Goal: Information Seeking & Learning: Learn about a topic

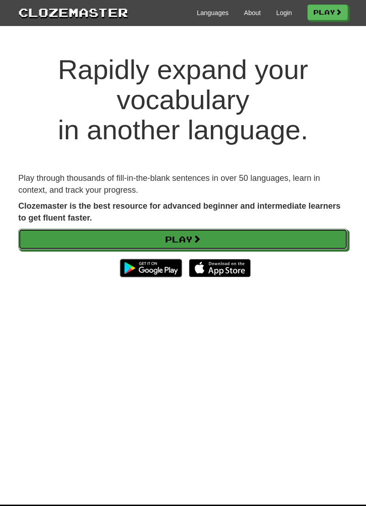
click at [320, 239] on link "Play" at bounding box center [182, 239] width 329 height 21
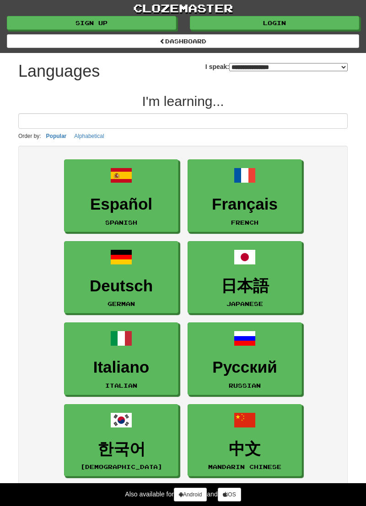
select select "*******"
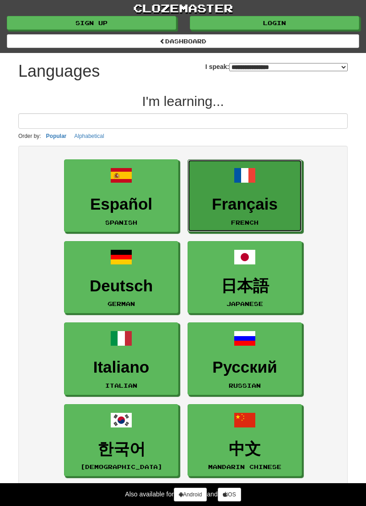
click at [264, 196] on h3 "Français" at bounding box center [244, 205] width 104 height 18
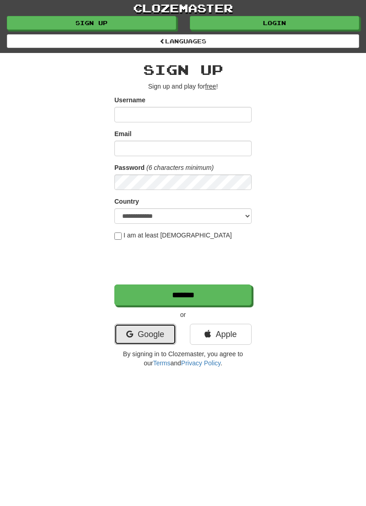
click at [151, 334] on link "Google" at bounding box center [145, 334] width 62 height 21
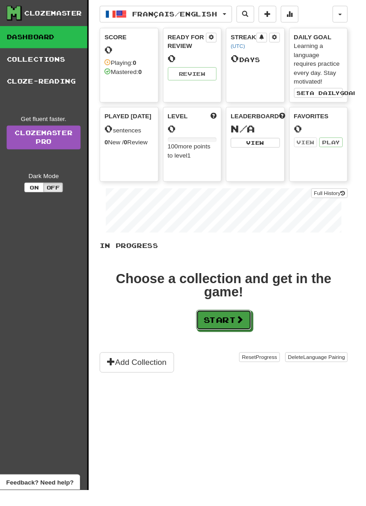
click at [248, 326] on span at bounding box center [248, 330] width 8 height 8
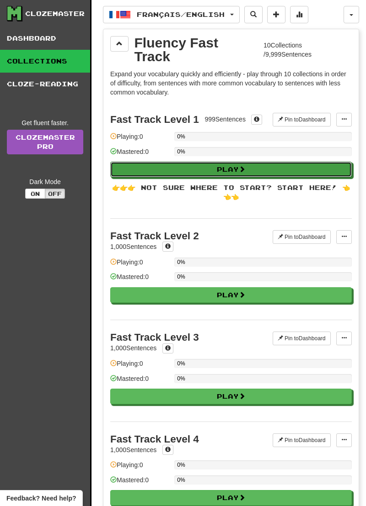
click at [302, 162] on button "Play" at bounding box center [230, 170] width 241 height 16
select select "**"
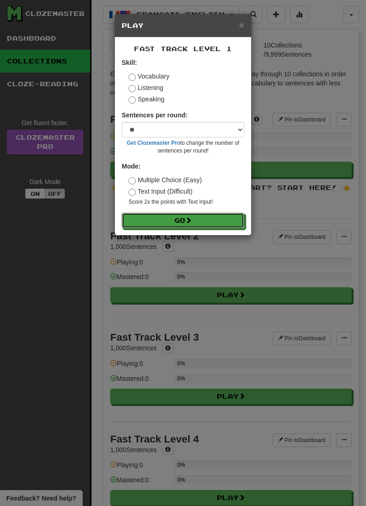
click at [221, 216] on button "Go" at bounding box center [183, 221] width 122 height 16
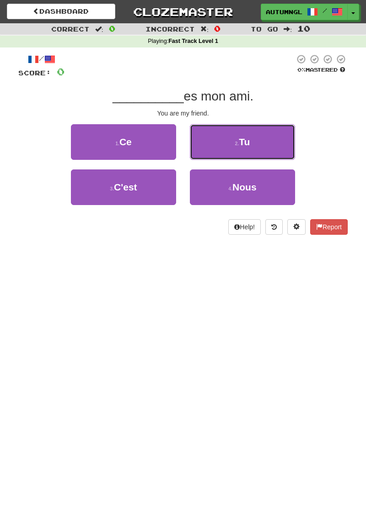
click at [271, 140] on button "2 . Tu" at bounding box center [242, 142] width 105 height 36
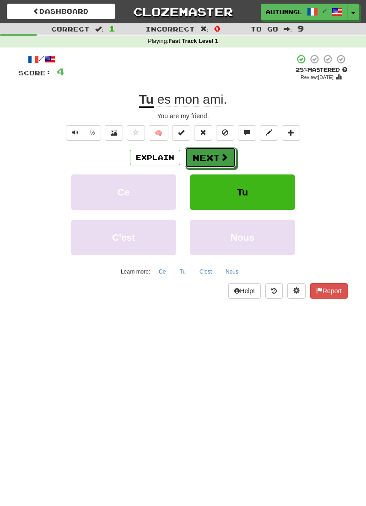
click at [221, 153] on span at bounding box center [224, 157] width 8 height 8
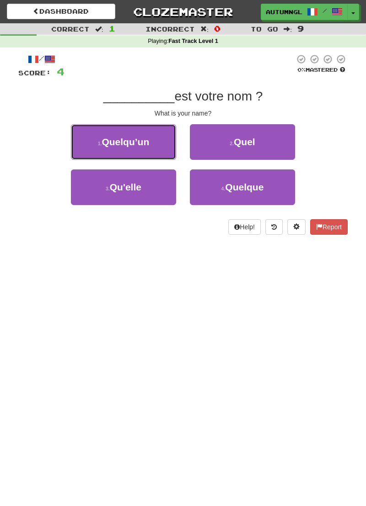
click at [82, 139] on button "1 . Quelqu’un" at bounding box center [123, 142] width 105 height 36
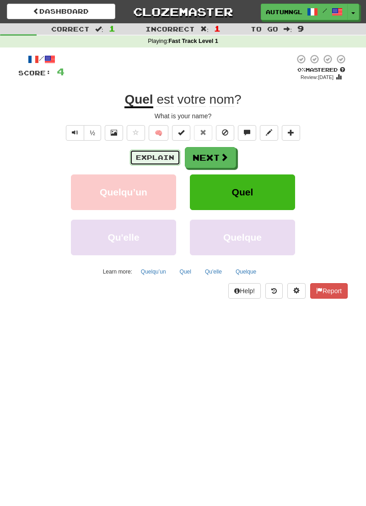
click at [139, 160] on button "Explain" at bounding box center [155, 158] width 50 height 16
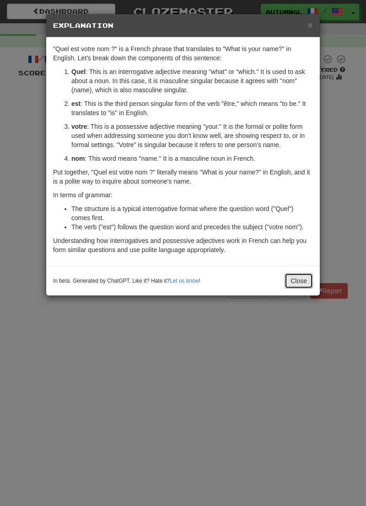
click at [302, 284] on button "Close" at bounding box center [298, 281] width 28 height 16
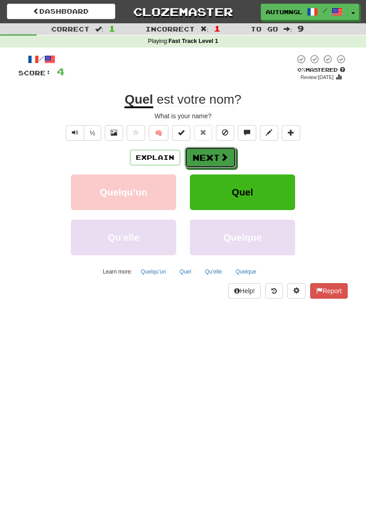
click at [217, 155] on button "Next" at bounding box center [210, 157] width 51 height 21
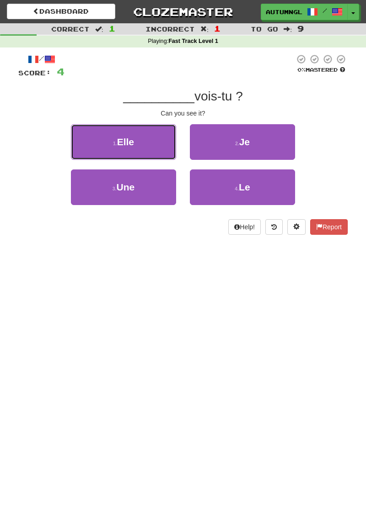
click at [111, 146] on button "1 . Elle" at bounding box center [123, 142] width 105 height 36
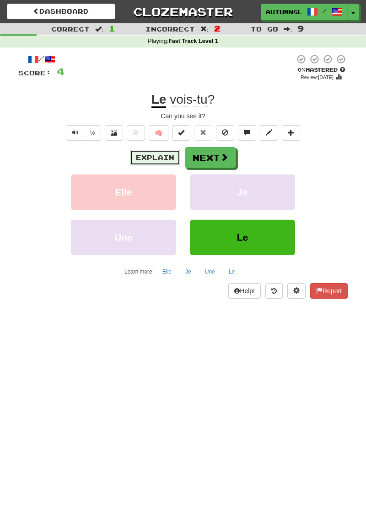
click at [137, 154] on button "Explain" at bounding box center [155, 158] width 50 height 16
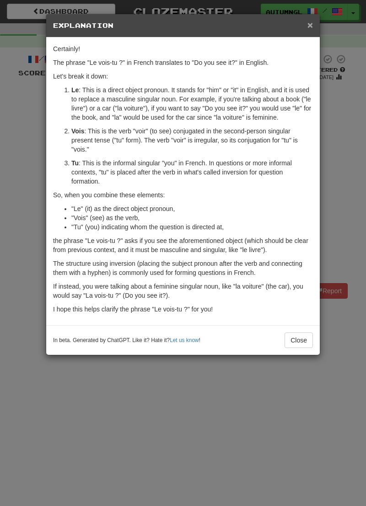
click at [308, 28] on span "×" at bounding box center [309, 25] width 5 height 11
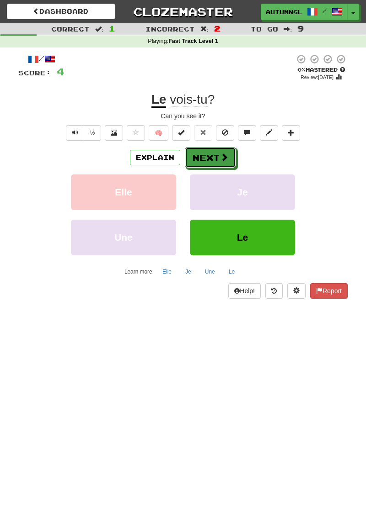
click at [223, 154] on span at bounding box center [224, 157] width 8 height 8
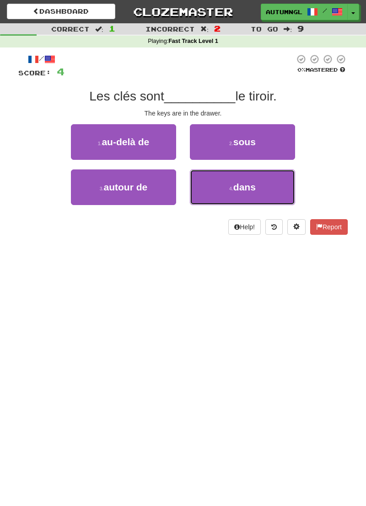
click at [272, 193] on button "4 . dans" at bounding box center [242, 188] width 105 height 36
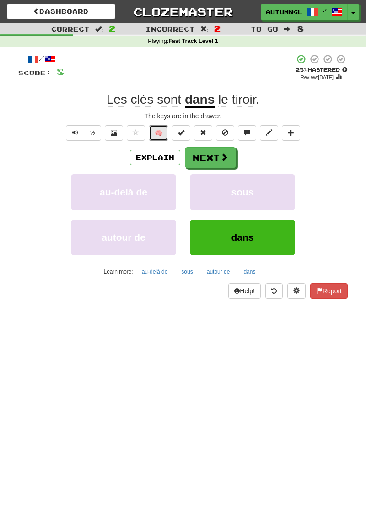
click at [154, 129] on button "🧠" at bounding box center [158, 133] width 20 height 16
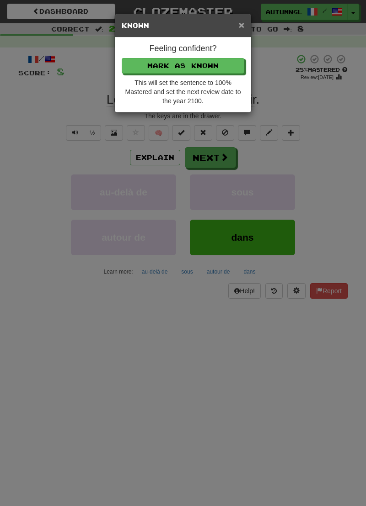
click at [240, 22] on span "×" at bounding box center [240, 25] width 5 height 11
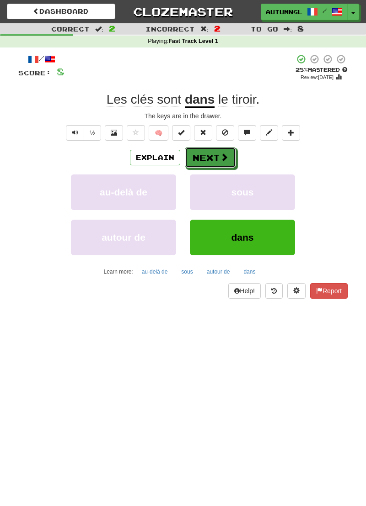
click at [220, 158] on span at bounding box center [224, 157] width 8 height 8
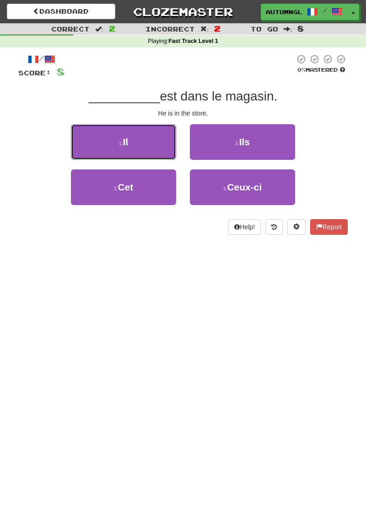
click at [144, 149] on button "1 . Il" at bounding box center [123, 142] width 105 height 36
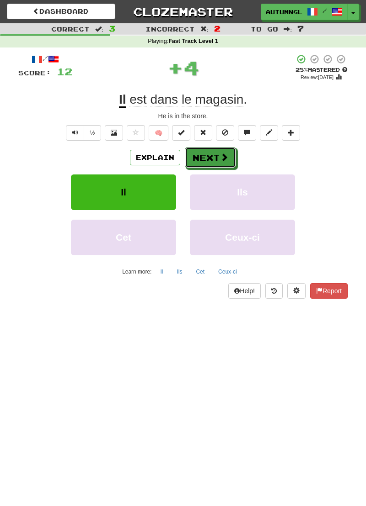
click at [215, 154] on button "Next" at bounding box center [210, 157] width 51 height 21
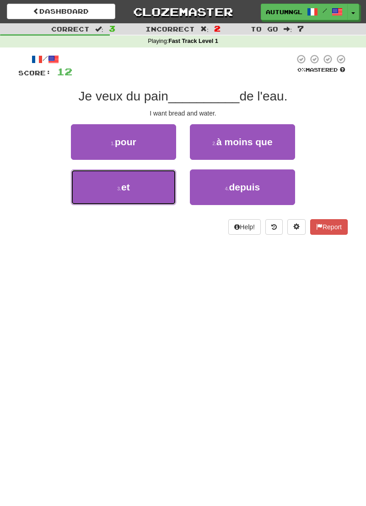
click at [147, 185] on button "3 . et" at bounding box center [123, 188] width 105 height 36
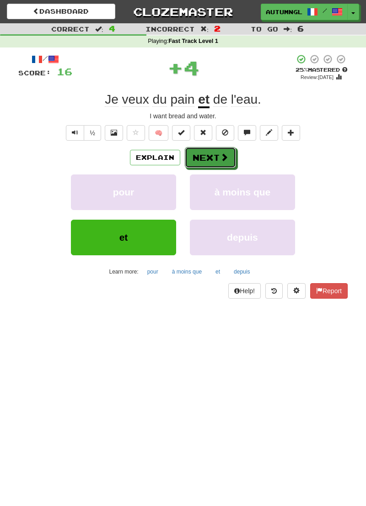
click at [228, 156] on button "Next" at bounding box center [210, 157] width 51 height 21
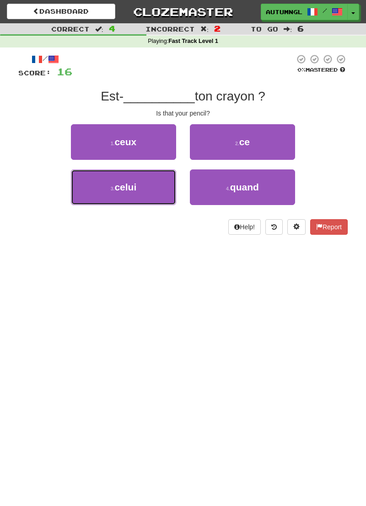
click at [161, 186] on button "3 . celui" at bounding box center [123, 188] width 105 height 36
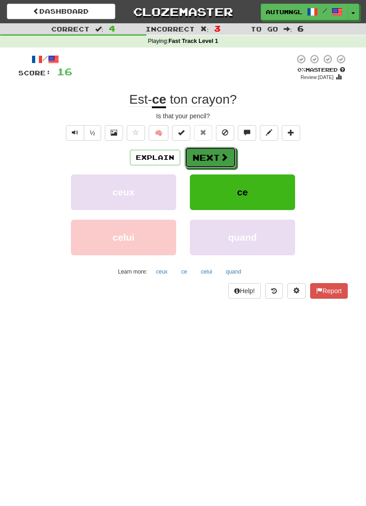
click at [220, 158] on span at bounding box center [224, 157] width 8 height 8
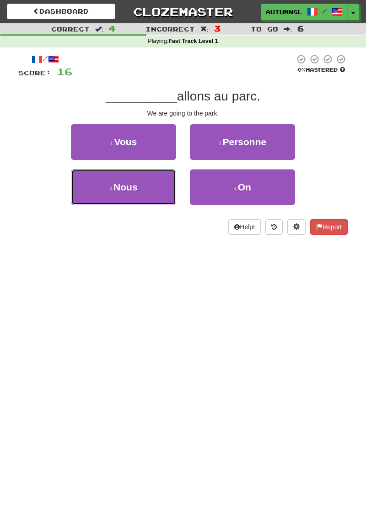
click at [155, 191] on button "3 . Nous" at bounding box center [123, 188] width 105 height 36
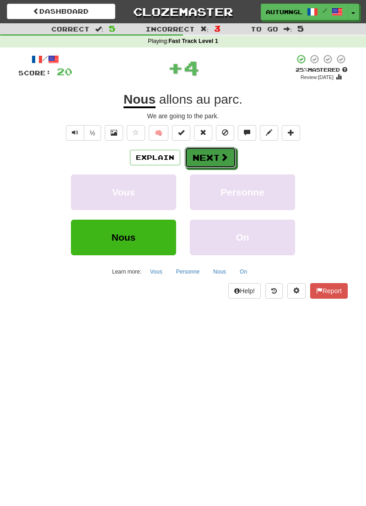
click at [223, 154] on span at bounding box center [224, 157] width 8 height 8
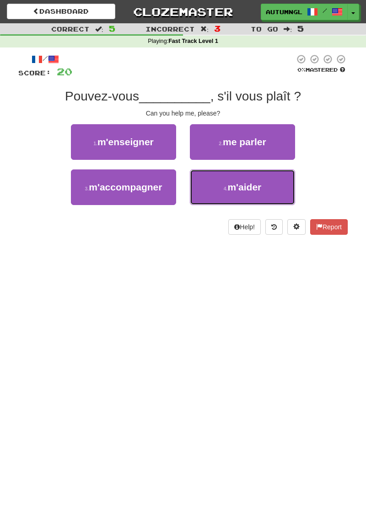
click at [244, 183] on span "m'aider" at bounding box center [244, 187] width 34 height 11
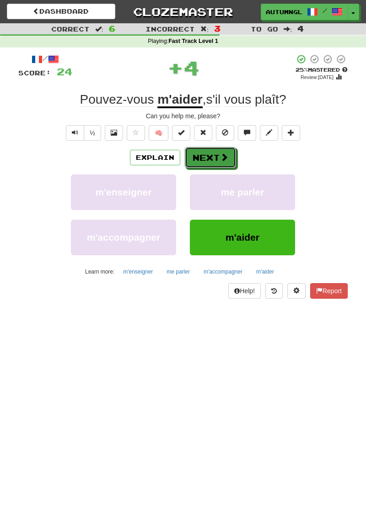
click at [225, 150] on button "Next" at bounding box center [210, 157] width 51 height 21
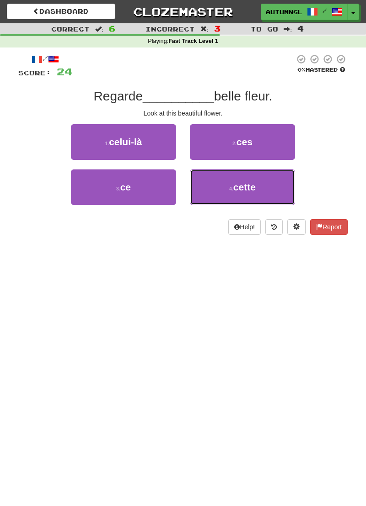
click at [214, 185] on button "4 . cette" at bounding box center [242, 188] width 105 height 36
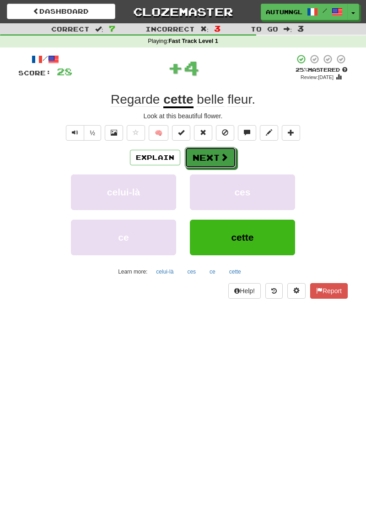
click at [218, 152] on button "Next" at bounding box center [210, 157] width 51 height 21
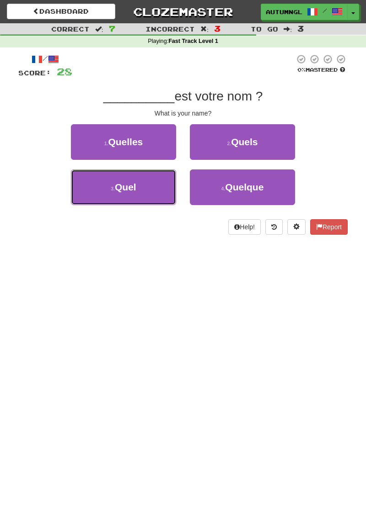
click at [160, 191] on button "3 . Quel" at bounding box center [123, 188] width 105 height 36
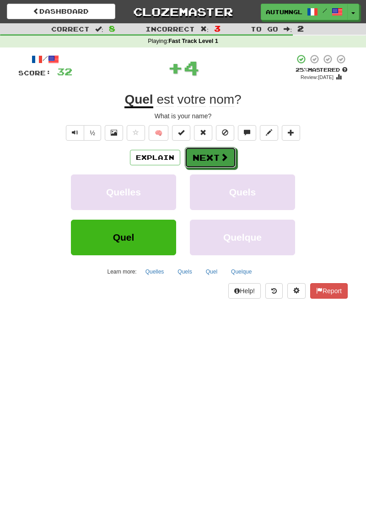
click at [213, 158] on button "Next" at bounding box center [210, 157] width 51 height 21
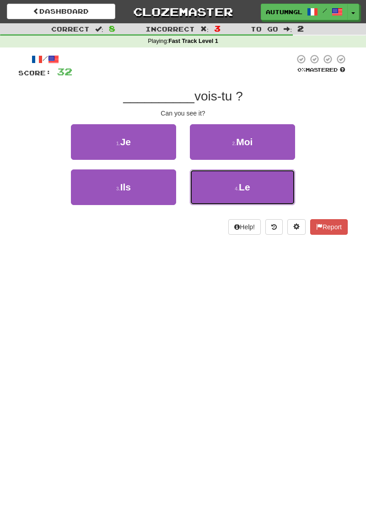
click at [244, 182] on span "Le" at bounding box center [243, 187] width 11 height 11
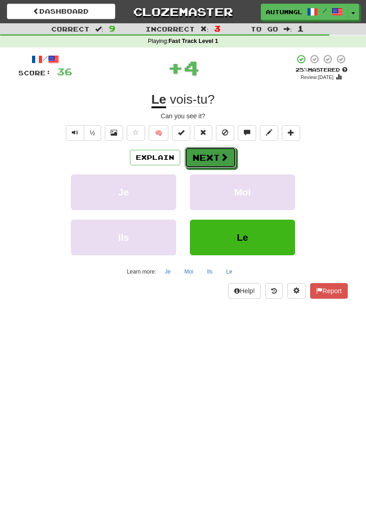
click at [222, 158] on span at bounding box center [224, 157] width 8 height 8
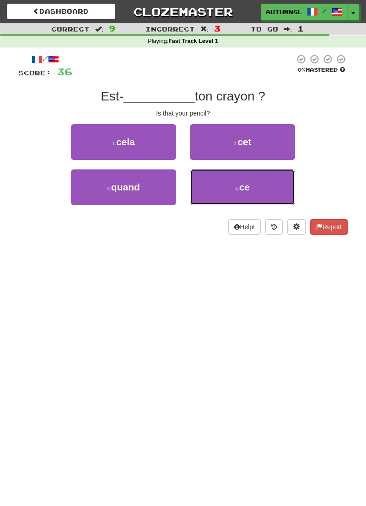
click at [250, 184] on button "4 . ce" at bounding box center [242, 188] width 105 height 36
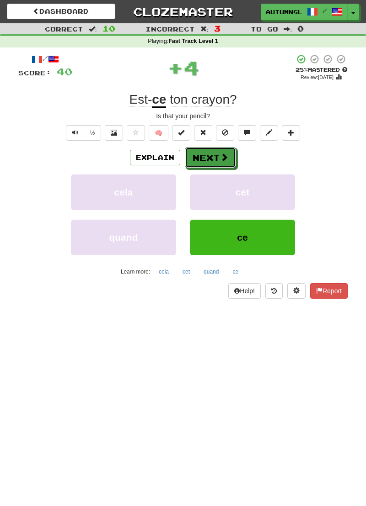
click at [224, 156] on span at bounding box center [224, 157] width 8 height 8
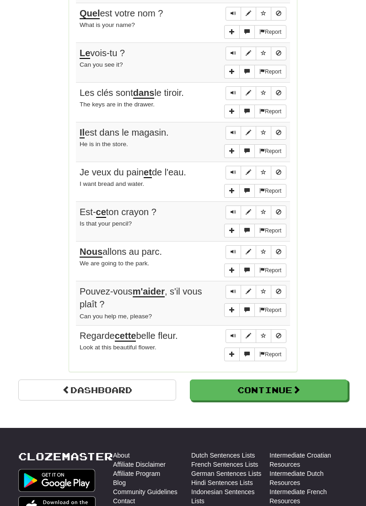
scroll to position [581, 0]
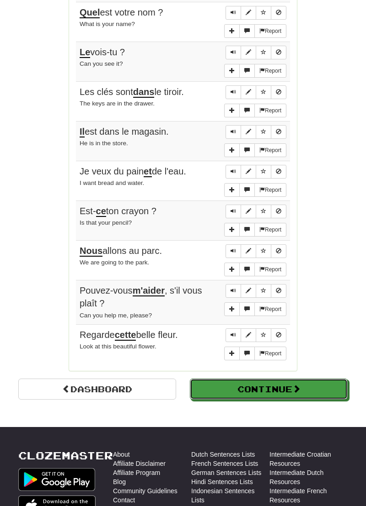
click at [296, 385] on span at bounding box center [296, 389] width 8 height 8
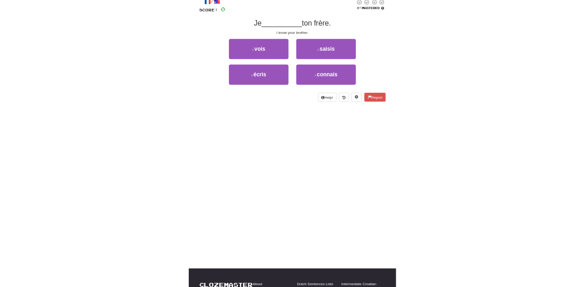
scroll to position [0, 0]
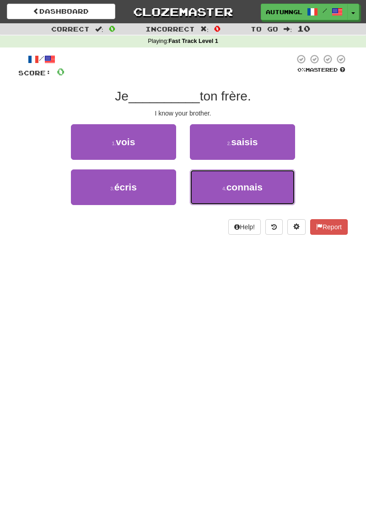
click at [266, 186] on button "4 . connais" at bounding box center [242, 188] width 105 height 36
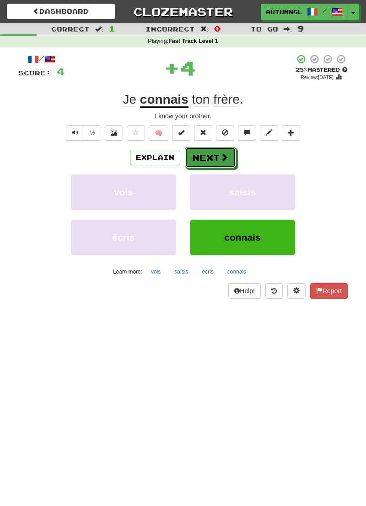
click at [223, 153] on span at bounding box center [224, 157] width 8 height 8
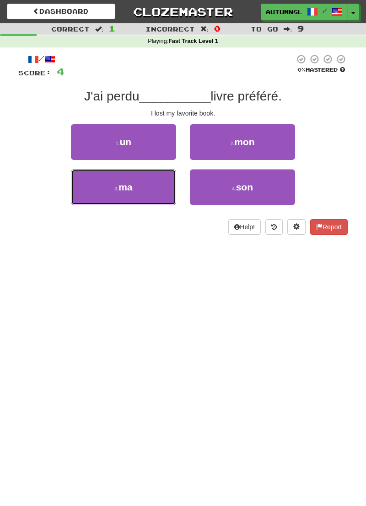
click at [98, 180] on button "3 . ma" at bounding box center [123, 188] width 105 height 36
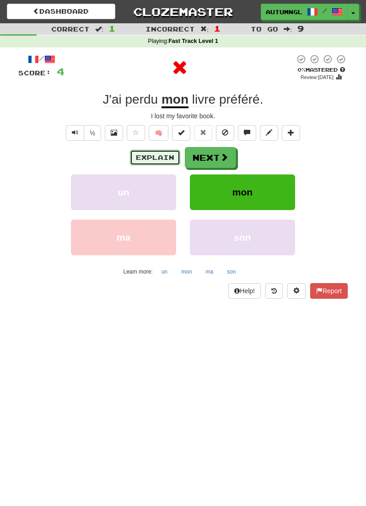
click at [152, 157] on button "Explain" at bounding box center [155, 158] width 50 height 16
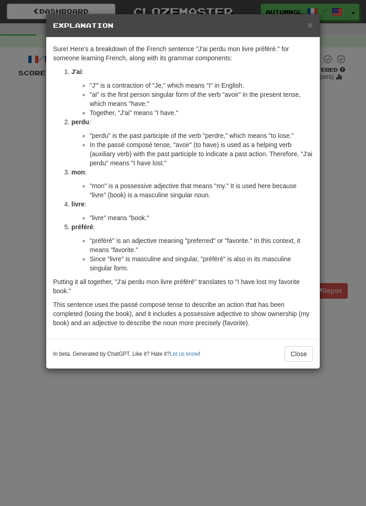
click at [335, 125] on div "× Explanation Sure! Here's a breakdown of the French sentence "J'ai perdu mon l…" at bounding box center [183, 253] width 366 height 506
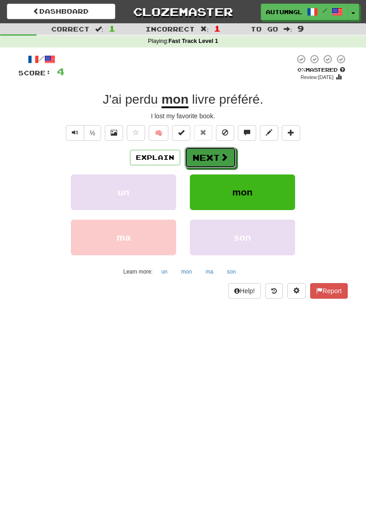
click at [223, 153] on span at bounding box center [224, 157] width 8 height 8
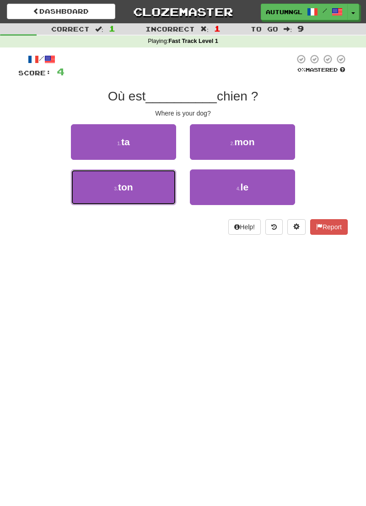
click at [103, 188] on button "3 . ton" at bounding box center [123, 188] width 105 height 36
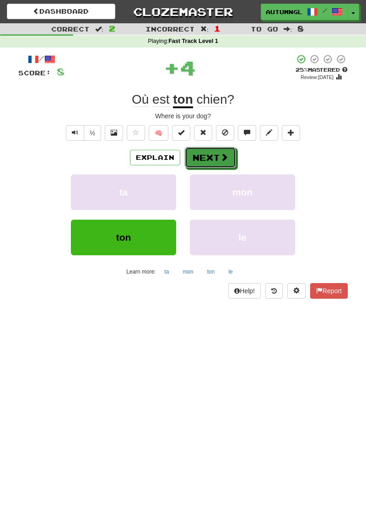
click at [223, 150] on button "Next" at bounding box center [210, 157] width 51 height 21
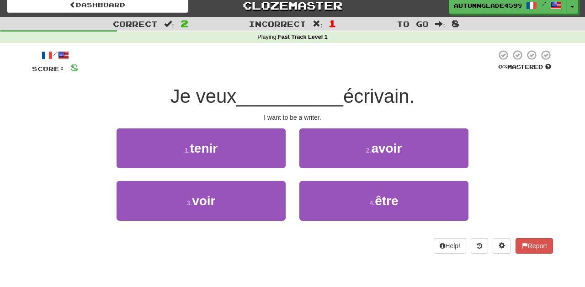
scroll to position [6, 0]
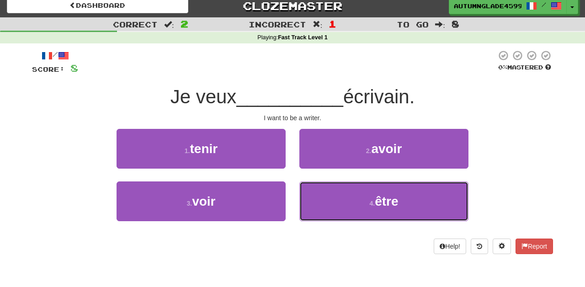
click at [365, 196] on button "4 . être" at bounding box center [383, 201] width 169 height 40
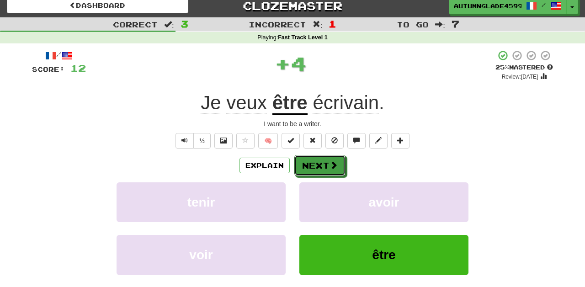
click at [312, 170] on button "Next" at bounding box center [319, 165] width 51 height 21
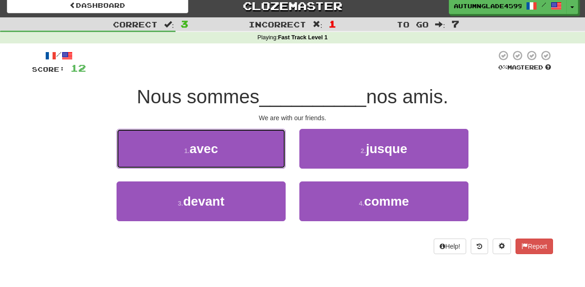
click at [244, 152] on button "1 . avec" at bounding box center [201, 149] width 169 height 40
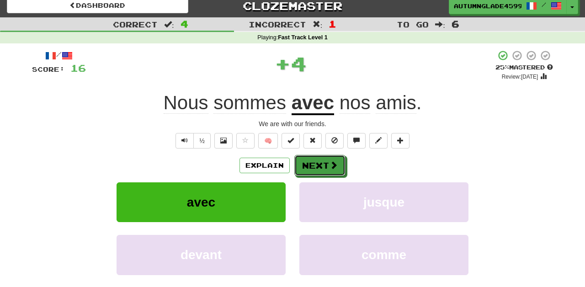
click at [332, 166] on span at bounding box center [333, 165] width 8 height 8
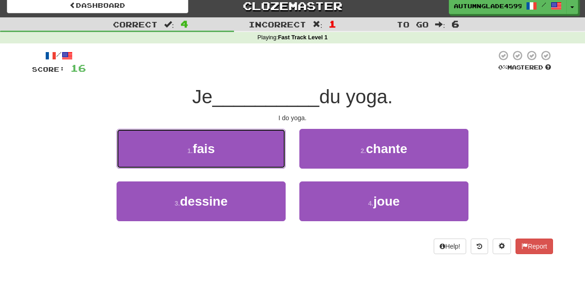
click at [270, 157] on button "1 . fais" at bounding box center [201, 149] width 169 height 40
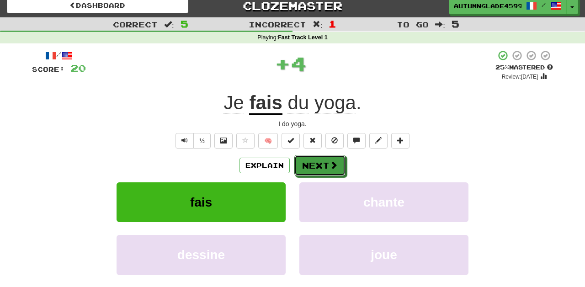
click at [332, 164] on span at bounding box center [333, 165] width 8 height 8
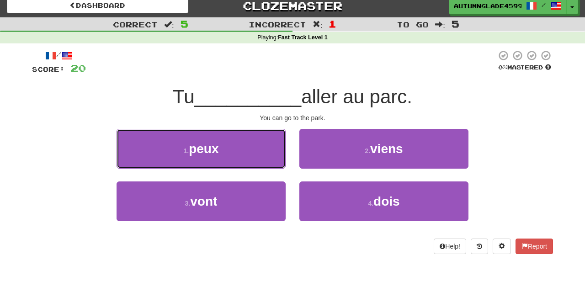
click at [268, 150] on button "1 . peux" at bounding box center [201, 149] width 169 height 40
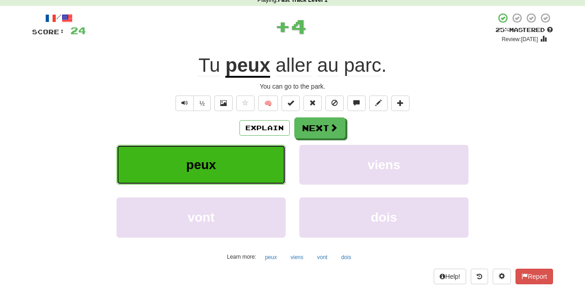
scroll to position [47, 0]
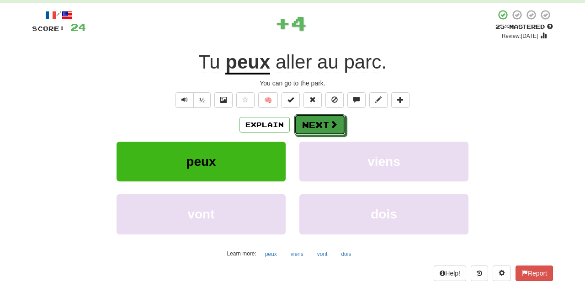
click at [328, 126] on button "Next" at bounding box center [319, 124] width 51 height 21
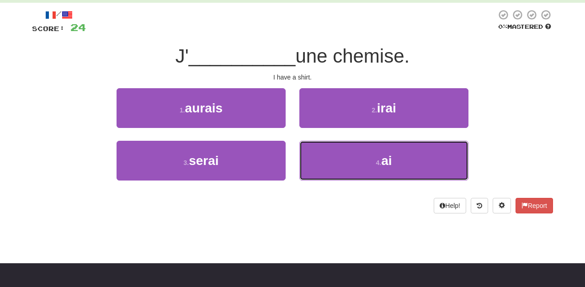
click at [363, 164] on button "4 . ai" at bounding box center [383, 161] width 169 height 40
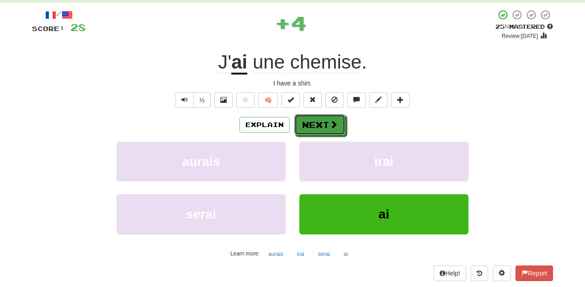
click at [328, 126] on button "Next" at bounding box center [319, 124] width 51 height 21
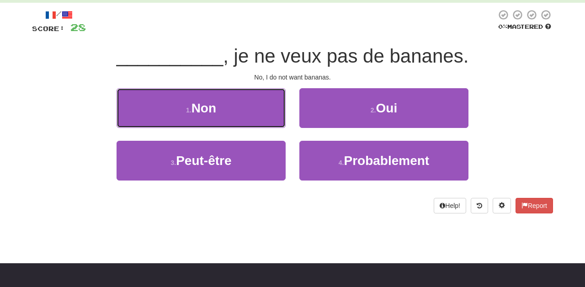
click at [244, 107] on button "1 . Non" at bounding box center [201, 108] width 169 height 40
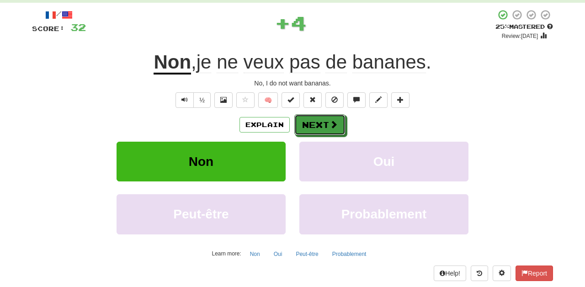
click at [333, 124] on span at bounding box center [333, 124] width 8 height 8
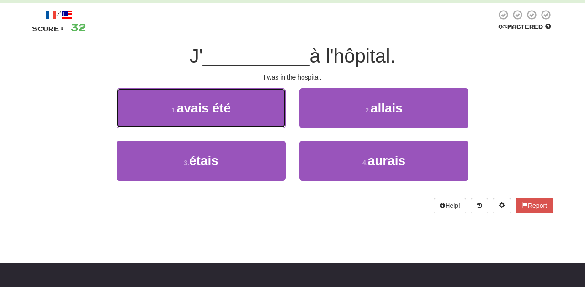
click at [168, 105] on button "1 . avais été" at bounding box center [201, 108] width 169 height 40
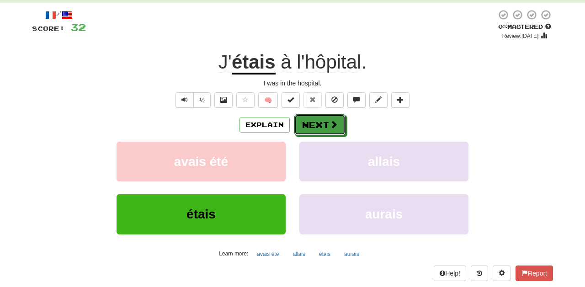
click at [323, 120] on button "Next" at bounding box center [319, 124] width 51 height 21
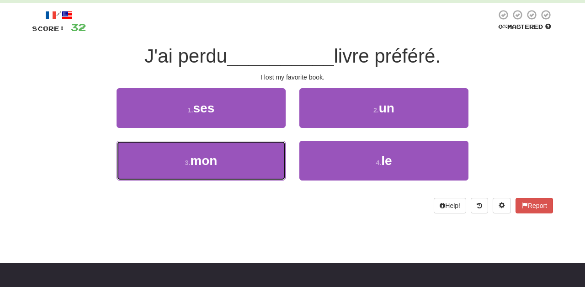
click at [253, 150] on button "3 . mon" at bounding box center [201, 161] width 169 height 40
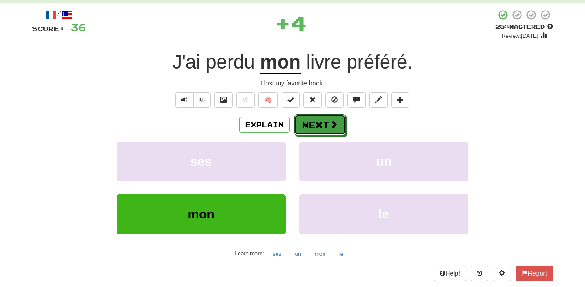
click at [331, 121] on span at bounding box center [333, 124] width 8 height 8
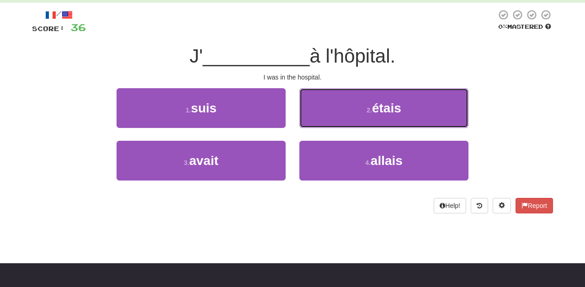
click at [365, 98] on button "2 . étais" at bounding box center [383, 108] width 169 height 40
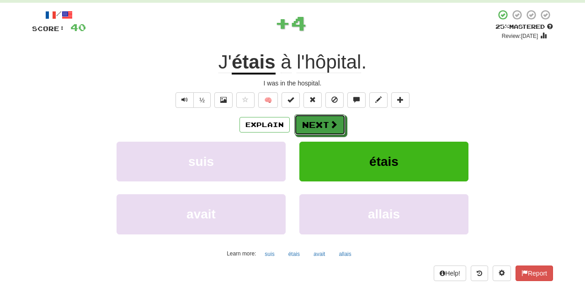
click at [329, 115] on button "Next" at bounding box center [319, 124] width 51 height 21
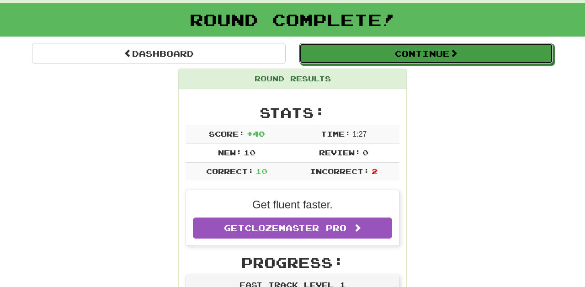
click at [365, 53] on button "Continue" at bounding box center [426, 53] width 254 height 21
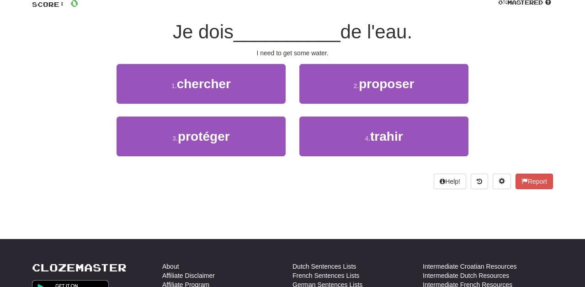
scroll to position [71, 0]
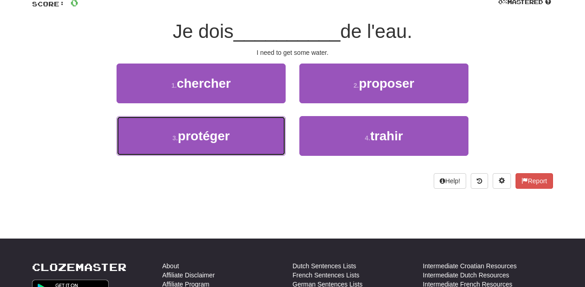
click at [165, 122] on button "3 . protéger" at bounding box center [201, 136] width 169 height 40
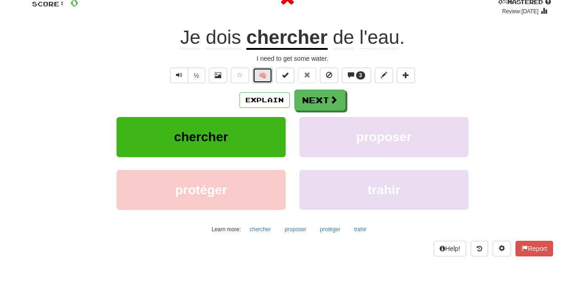
click at [262, 83] on button "🧠" at bounding box center [263, 76] width 20 height 16
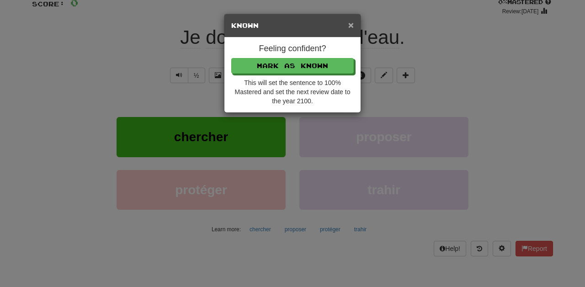
click at [353, 20] on span "×" at bounding box center [350, 25] width 5 height 11
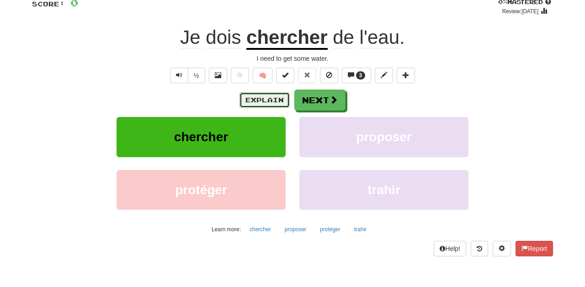
click at [260, 106] on button "Explain" at bounding box center [264, 100] width 50 height 16
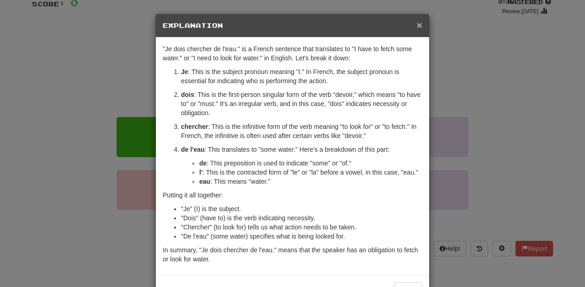
click at [365, 25] on span "×" at bounding box center [419, 25] width 5 height 11
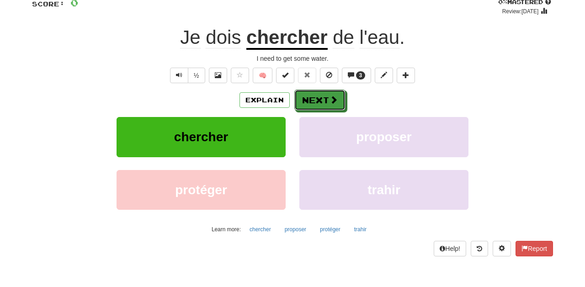
click at [328, 97] on button "Next" at bounding box center [319, 100] width 51 height 21
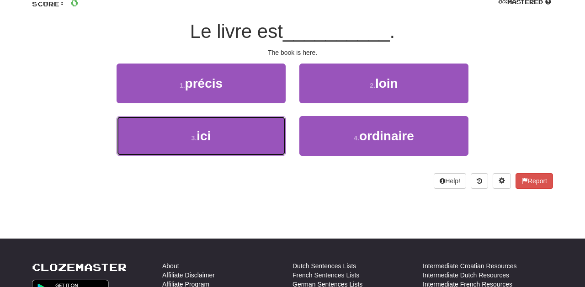
click at [159, 129] on button "3 . ici" at bounding box center [201, 136] width 169 height 40
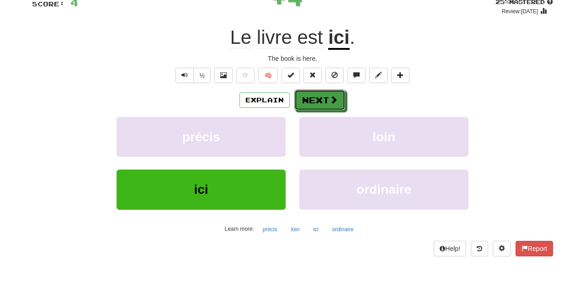
click at [336, 102] on span at bounding box center [333, 99] width 8 height 8
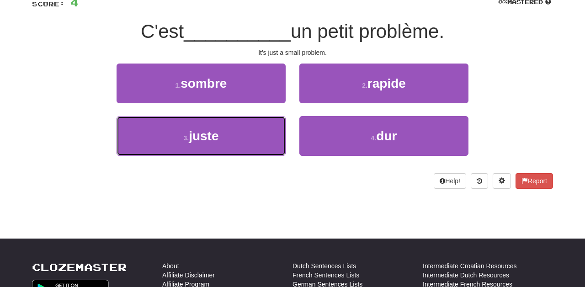
click at [153, 147] on button "3 . juste" at bounding box center [201, 136] width 169 height 40
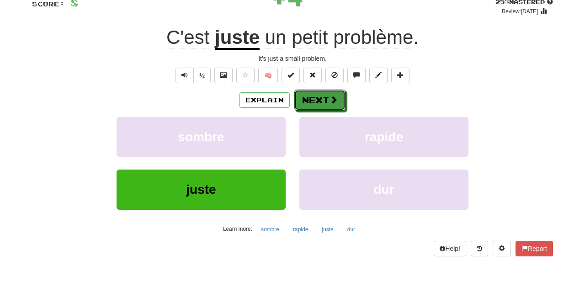
click at [333, 100] on span at bounding box center [333, 99] width 8 height 8
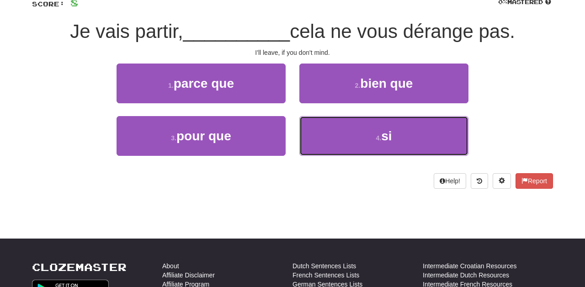
click at [365, 129] on button "4 . si" at bounding box center [383, 136] width 169 height 40
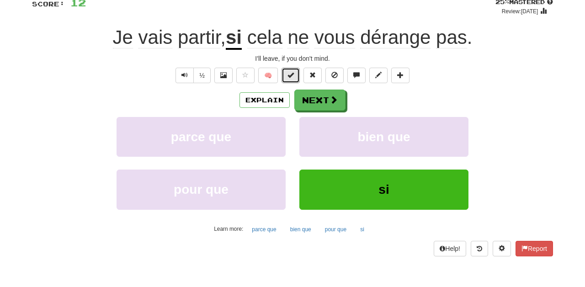
click at [291, 79] on button at bounding box center [290, 76] width 18 height 16
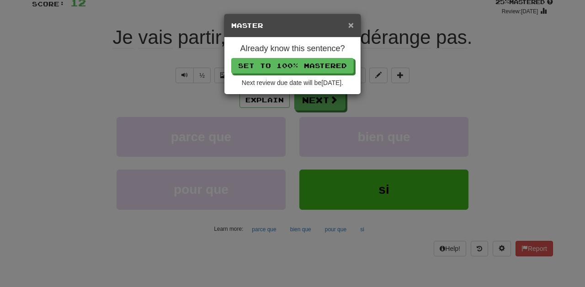
click at [352, 26] on span "×" at bounding box center [350, 25] width 5 height 11
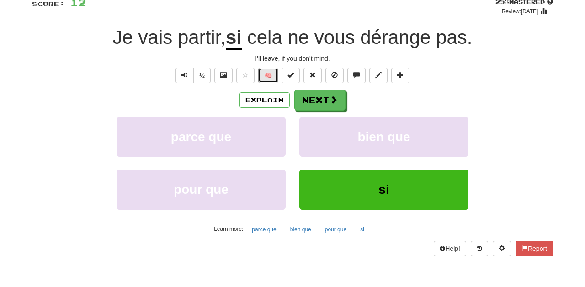
click at [270, 76] on button "🧠" at bounding box center [268, 76] width 20 height 16
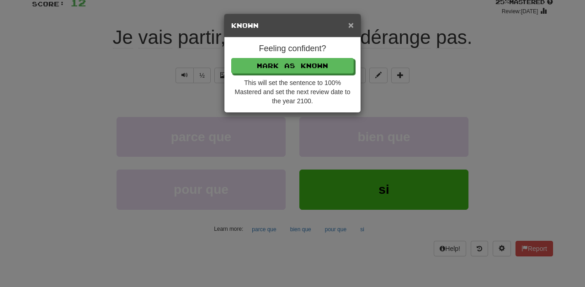
click at [352, 22] on span "×" at bounding box center [350, 25] width 5 height 11
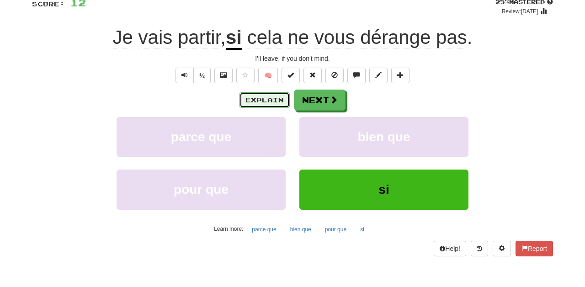
click at [275, 96] on button "Explain" at bounding box center [264, 100] width 50 height 16
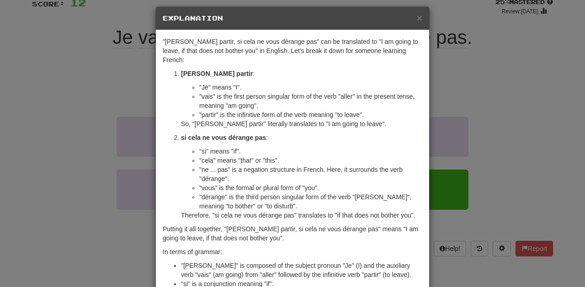
scroll to position [0, 0]
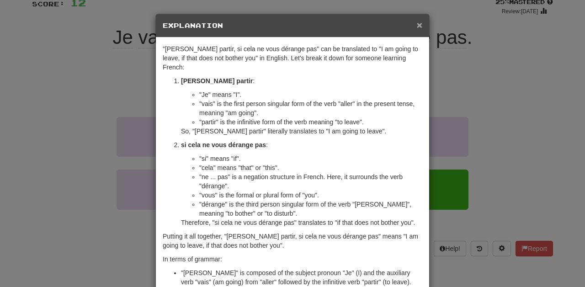
click at [365, 26] on span "×" at bounding box center [419, 25] width 5 height 11
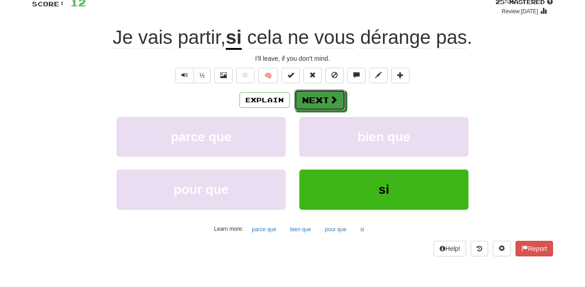
click at [333, 100] on span at bounding box center [333, 99] width 8 height 8
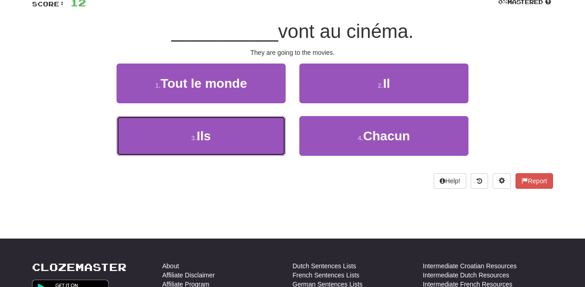
click at [265, 143] on button "3 . Ils" at bounding box center [201, 136] width 169 height 40
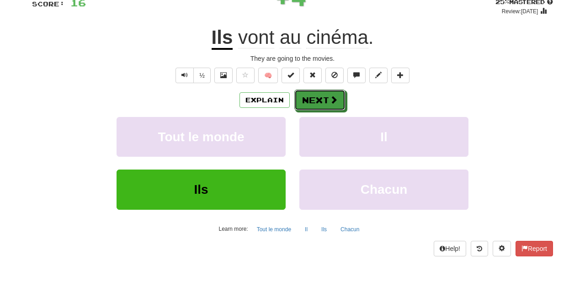
click at [327, 97] on button "Next" at bounding box center [319, 100] width 51 height 21
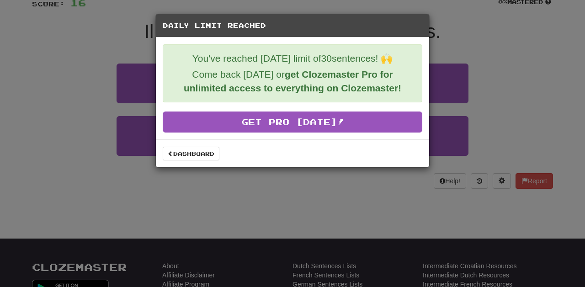
click at [365, 21] on div "Daily Limit Reached You've reached [DATE] limit of 30 sentences! 🙌 Come back [D…" at bounding box center [292, 143] width 585 height 287
click at [174, 158] on link "Dashboard" at bounding box center [191, 154] width 57 height 14
